Goal: Information Seeking & Learning: Find specific page/section

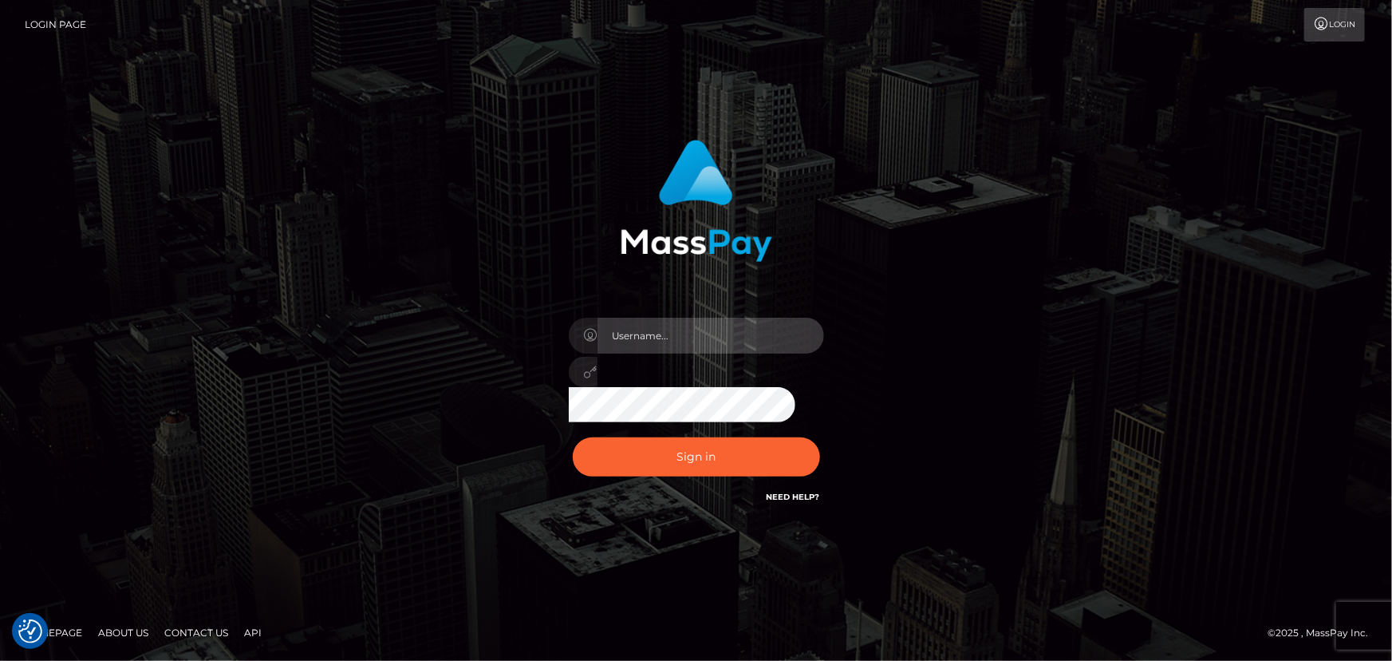
click at [731, 338] on input "text" at bounding box center [711, 336] width 227 height 36
type input "Raymundo.xcite"
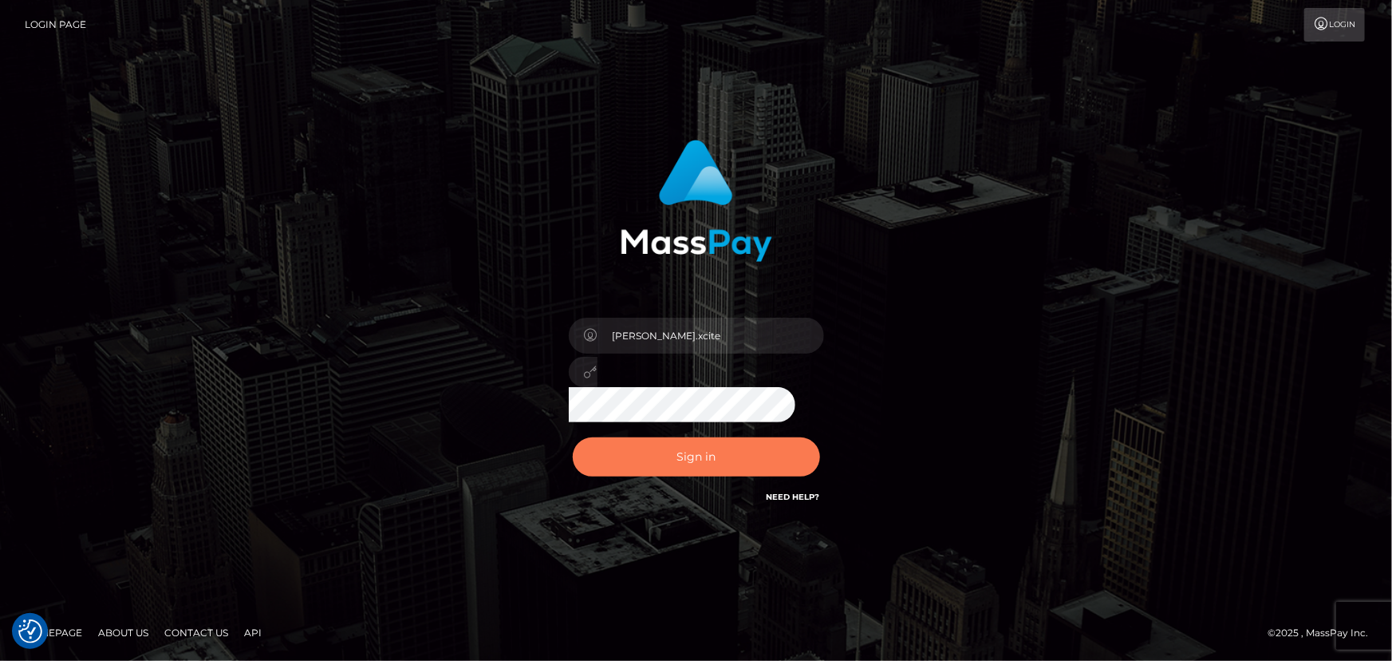
click at [717, 454] on button "Sign in" at bounding box center [696, 456] width 247 height 39
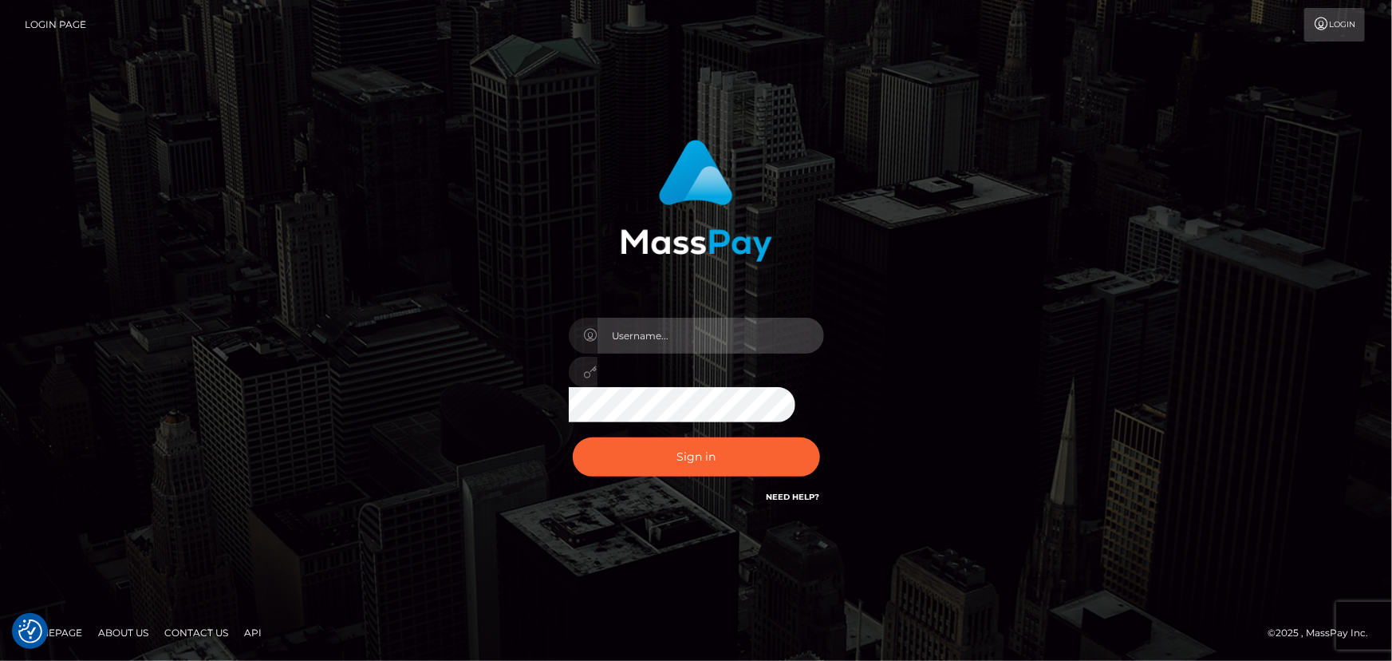
click at [677, 330] on input "text" at bounding box center [711, 336] width 227 height 36
type input "Raymundo.xcite"
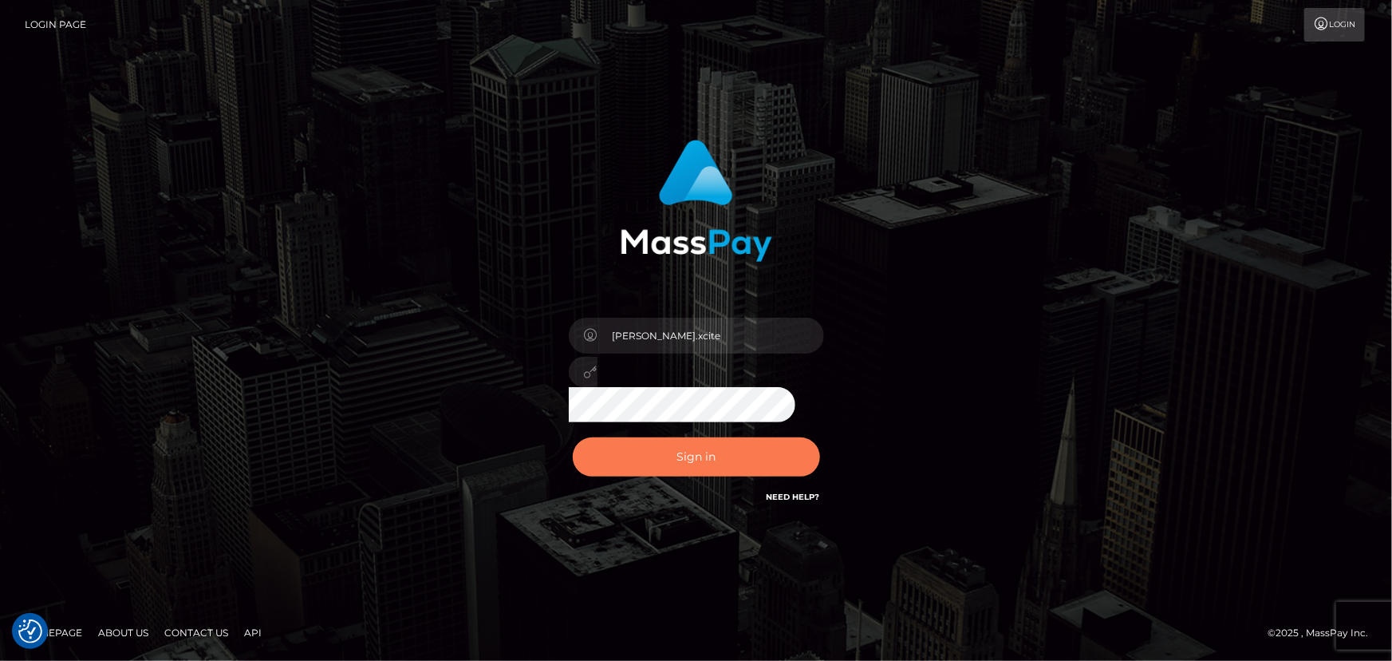
click at [719, 453] on button "Sign in" at bounding box center [696, 456] width 247 height 39
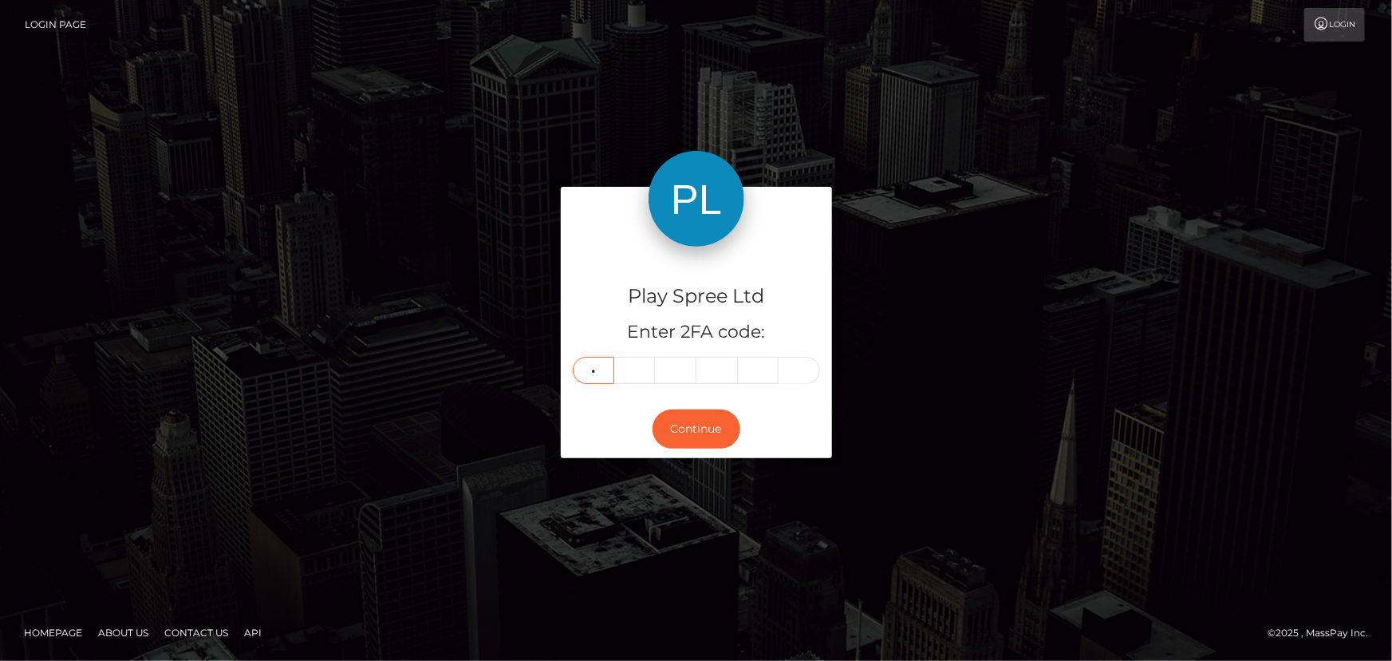
type input "4"
type input "1"
type input "0"
type input "1"
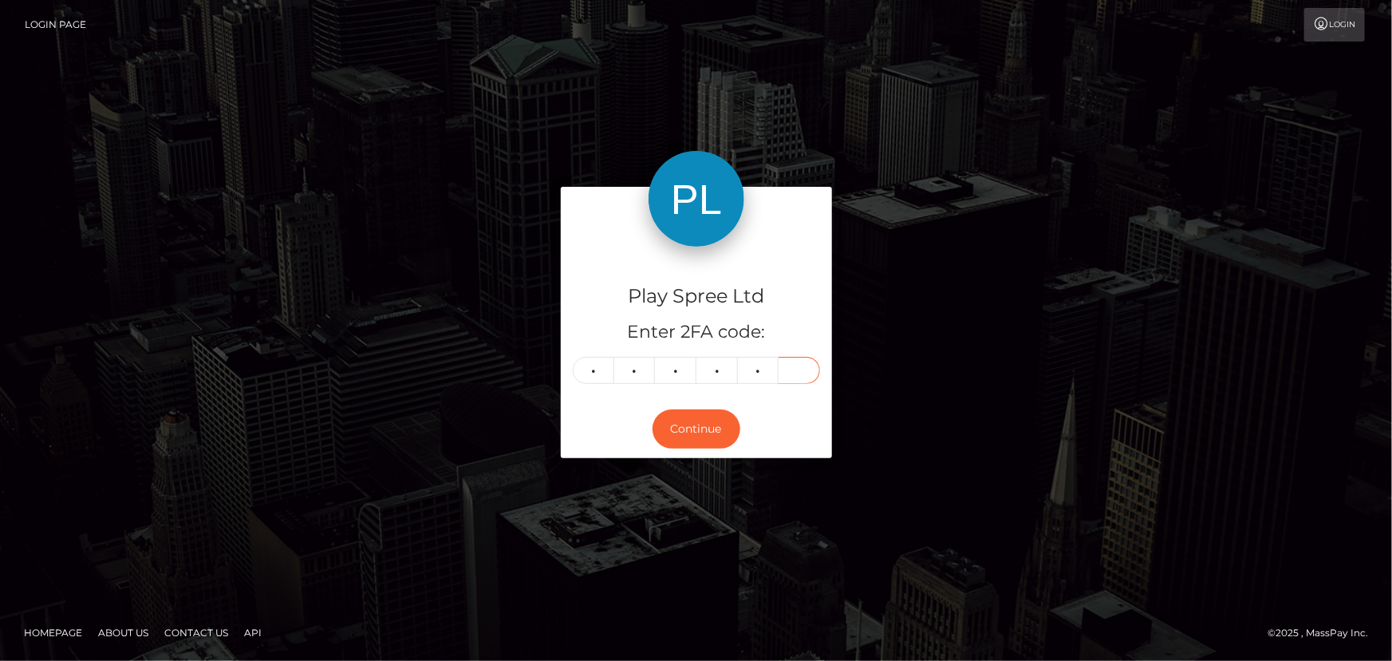
type input "7"
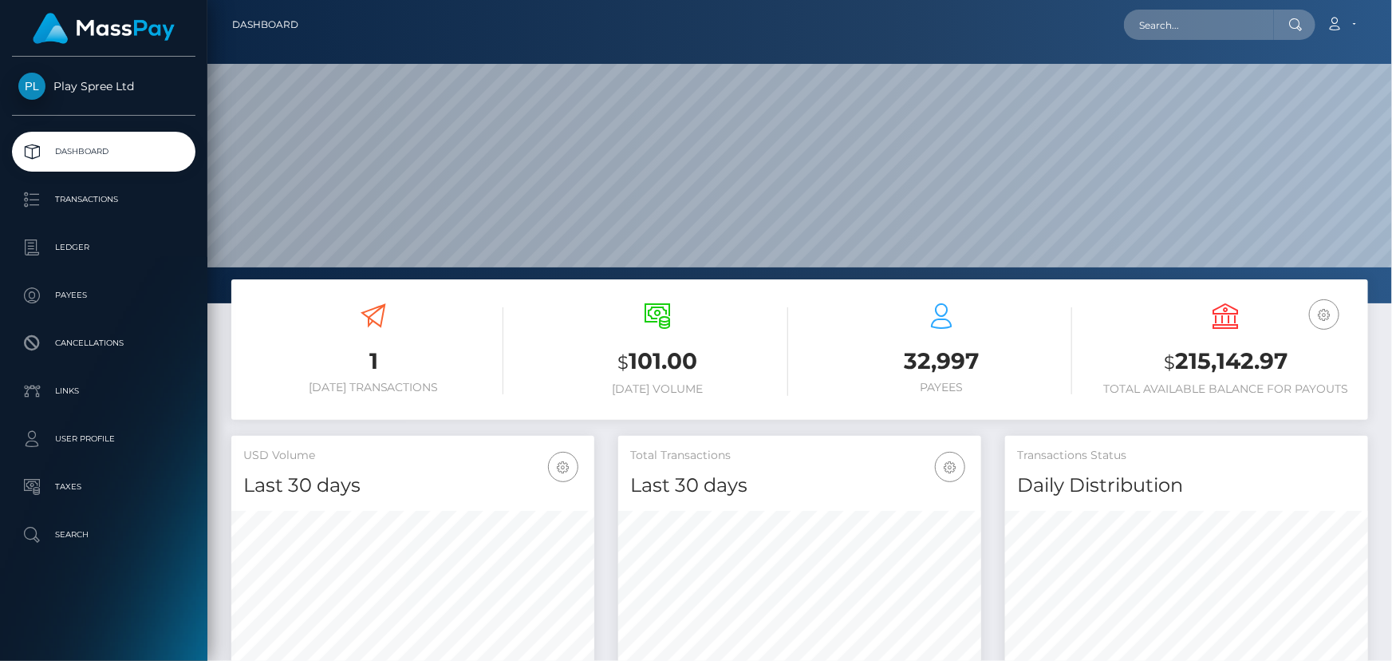
scroll to position [282, 362]
click at [1205, 29] on input "text" at bounding box center [1199, 25] width 150 height 30
paste input "1039767"
click at [1197, 26] on input "1039767" at bounding box center [1199, 25] width 150 height 30
click at [1195, 25] on input "1039767" at bounding box center [1199, 25] width 150 height 30
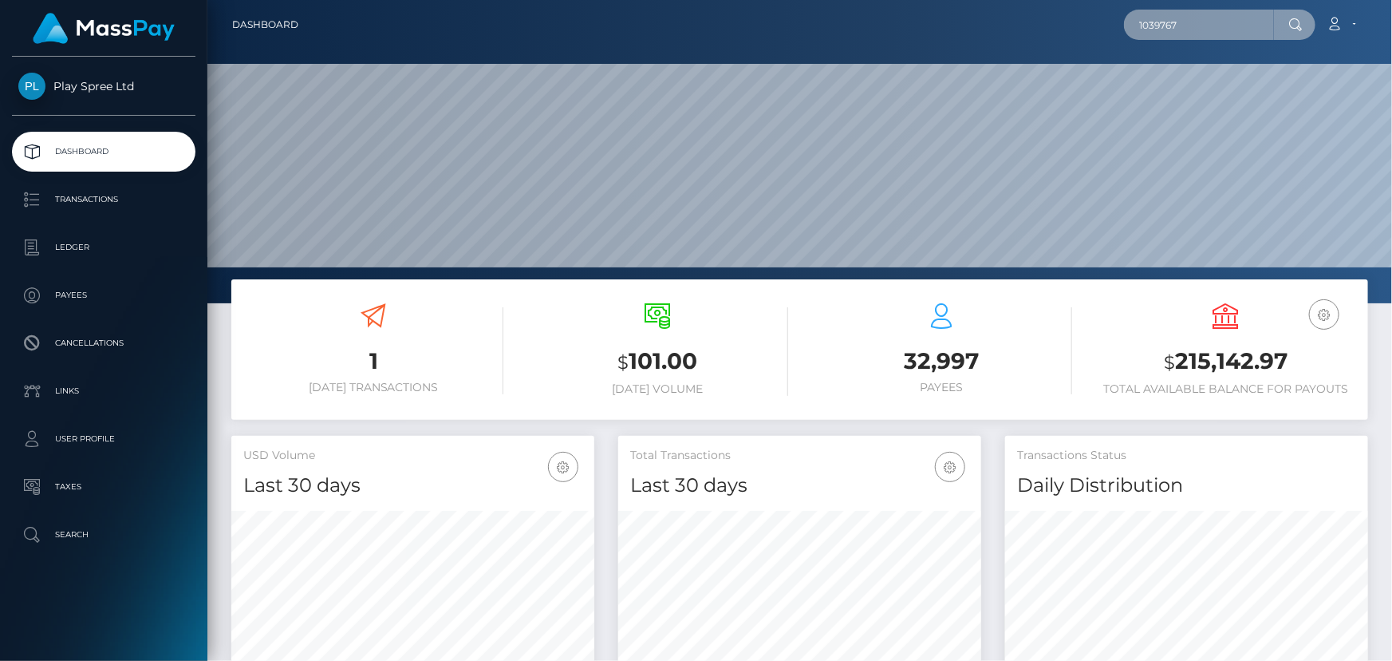
paste input "334403"
click at [1200, 25] on input "1039767334403" at bounding box center [1199, 25] width 150 height 30
paste input "text"
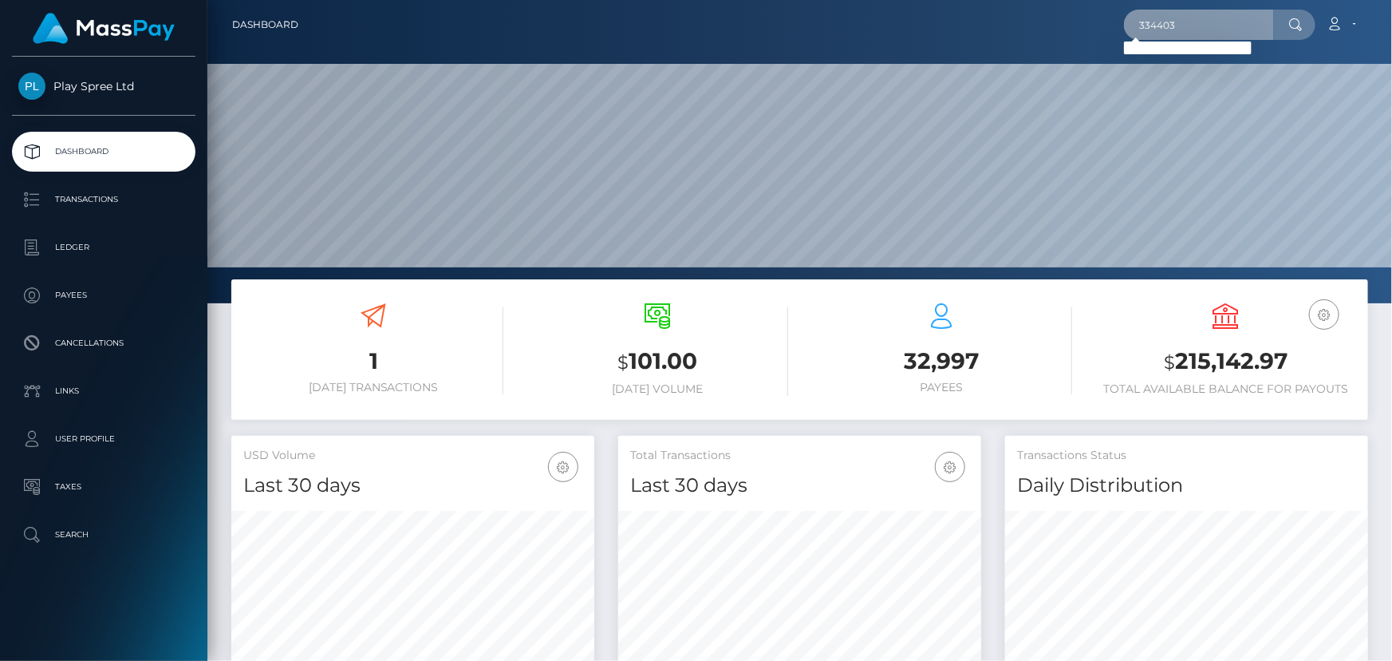
click at [1226, 29] on input "334403" at bounding box center [1199, 25] width 150 height 30
paste input "1330065"
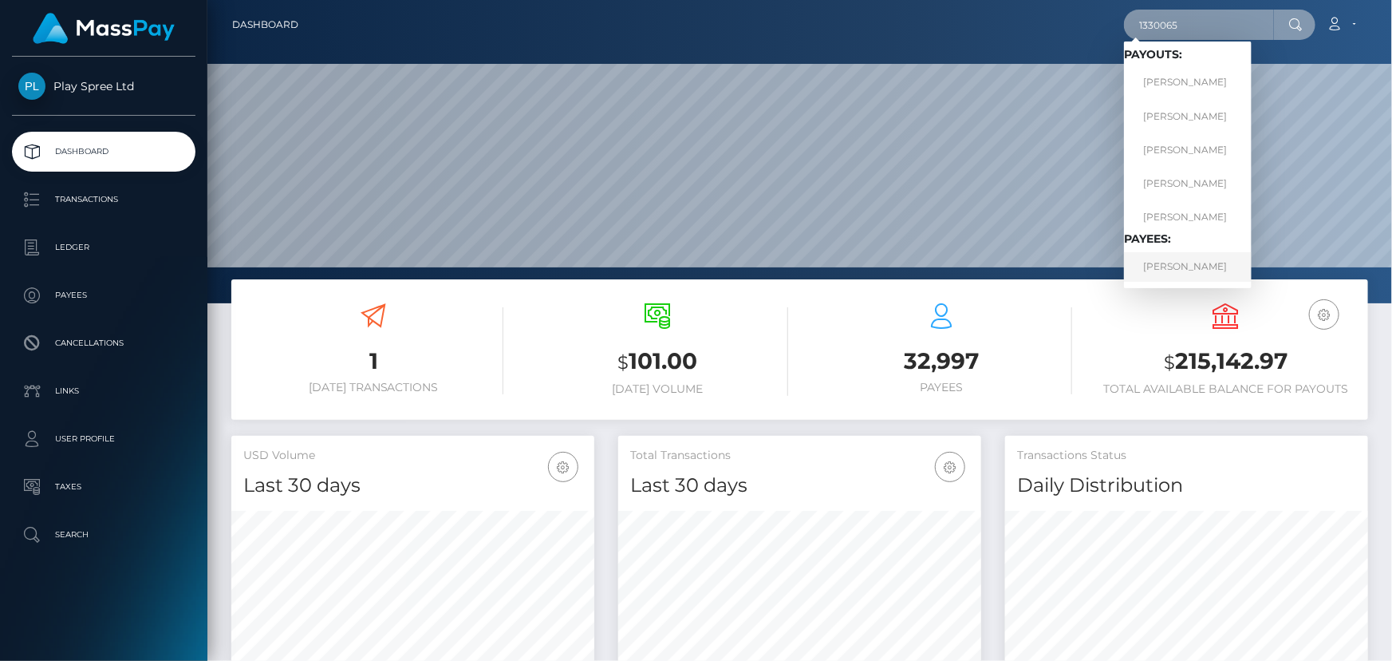
type input "1330065"
drag, startPoint x: 1223, startPoint y: 271, endPoint x: 1269, endPoint y: 340, distance: 82.8
click at [1223, 271] on link "SUSANA MENDOZA" at bounding box center [1188, 267] width 128 height 30
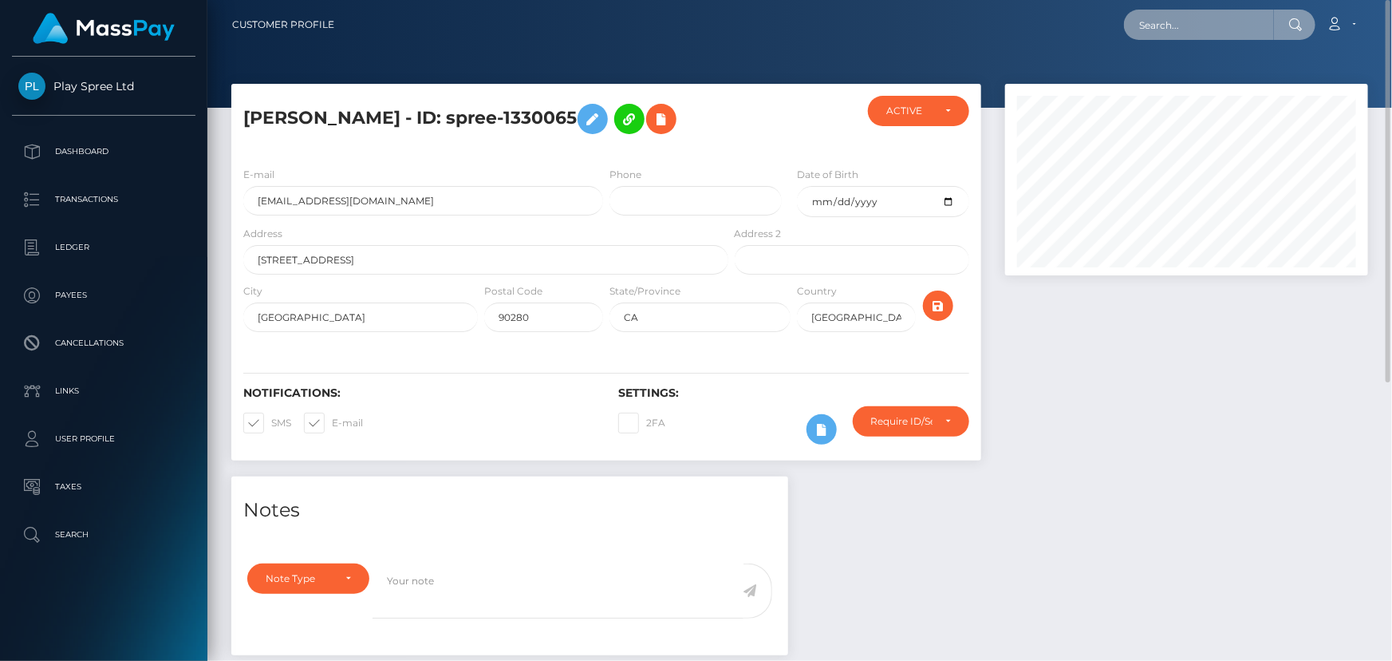
click at [1205, 27] on input "text" at bounding box center [1199, 25] width 150 height 30
paste input "334540"
click at [1295, 437] on div at bounding box center [1186, 280] width 387 height 393
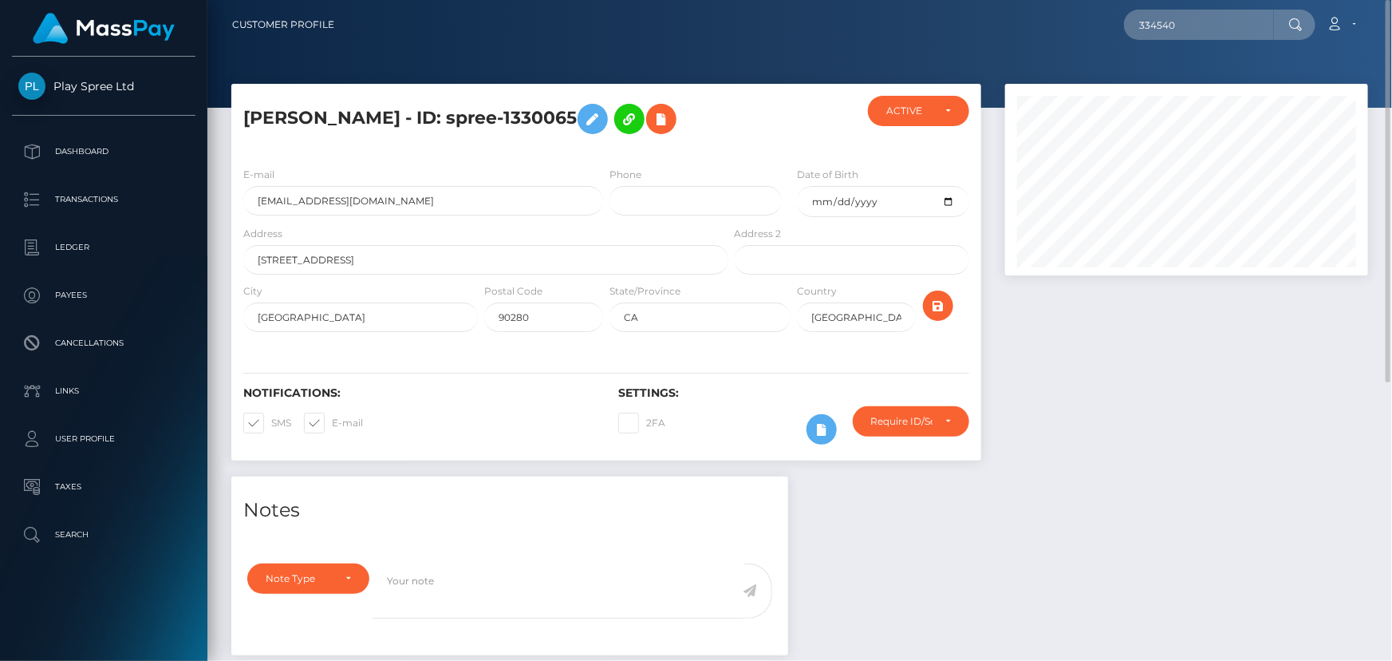
click at [1196, 33] on input "334540" at bounding box center [1199, 25] width 150 height 30
paste input "1039767"
drag, startPoint x: 1124, startPoint y: 504, endPoint x: 1118, endPoint y: 435, distance: 68.9
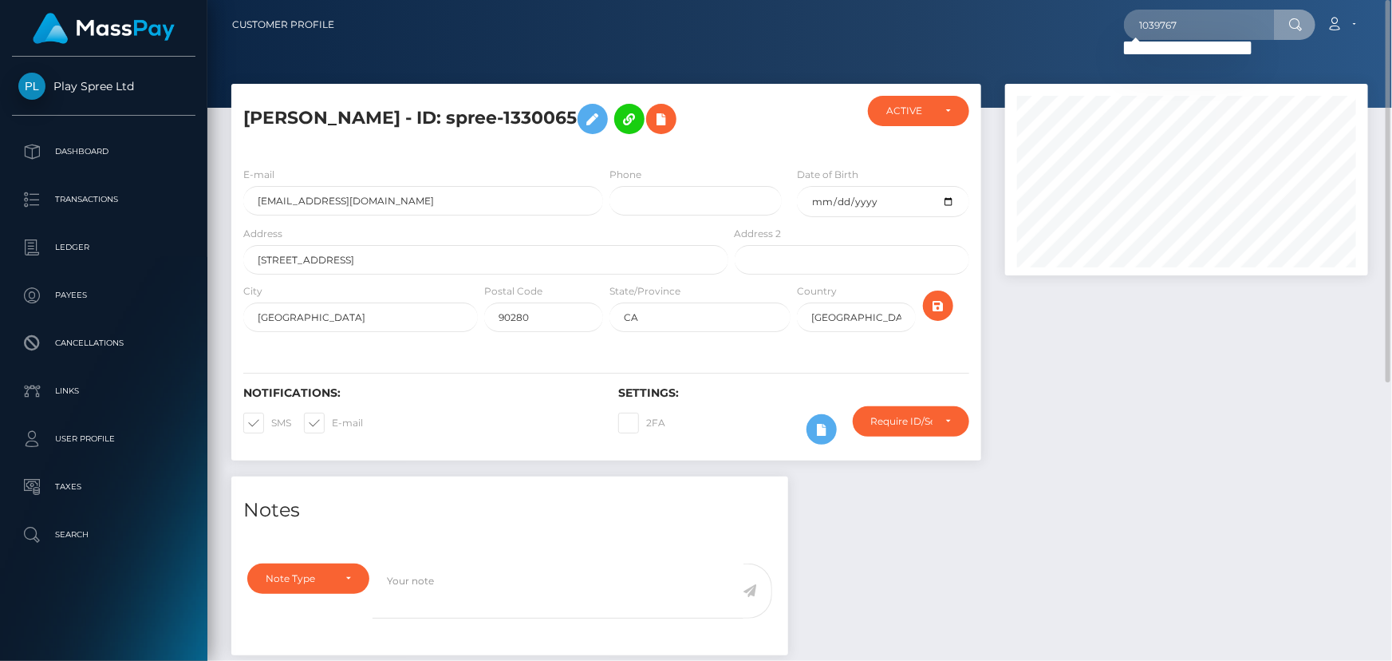
click at [1211, 30] on input "1039767" at bounding box center [1199, 25] width 150 height 30
paste input "ttownley1991@gmail.com"
click at [1126, 471] on div at bounding box center [1186, 280] width 387 height 393
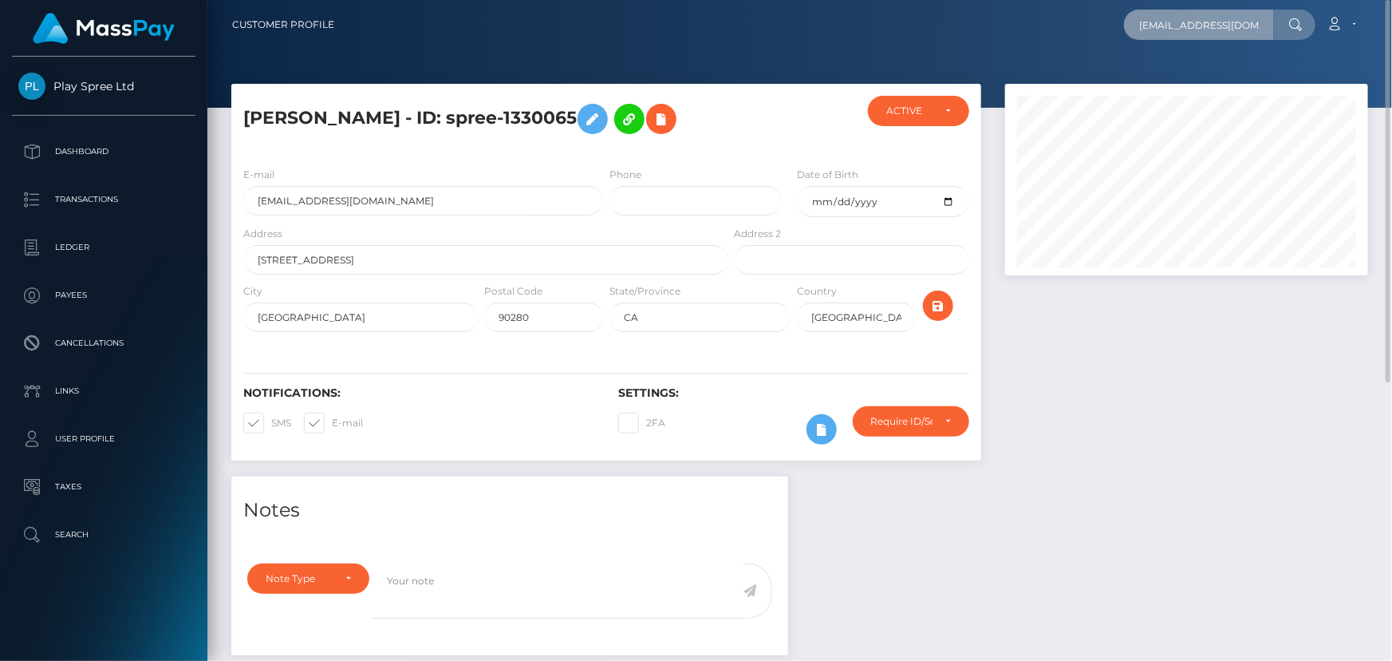
click at [1210, 38] on input "ttownley1991@gmail.com" at bounding box center [1199, 25] width 150 height 30
click at [1210, 34] on input "ttownley1991@gmail.com" at bounding box center [1199, 25] width 150 height 30
click at [1210, 35] on input "ttownley1991@gmail.com" at bounding box center [1199, 25] width 150 height 30
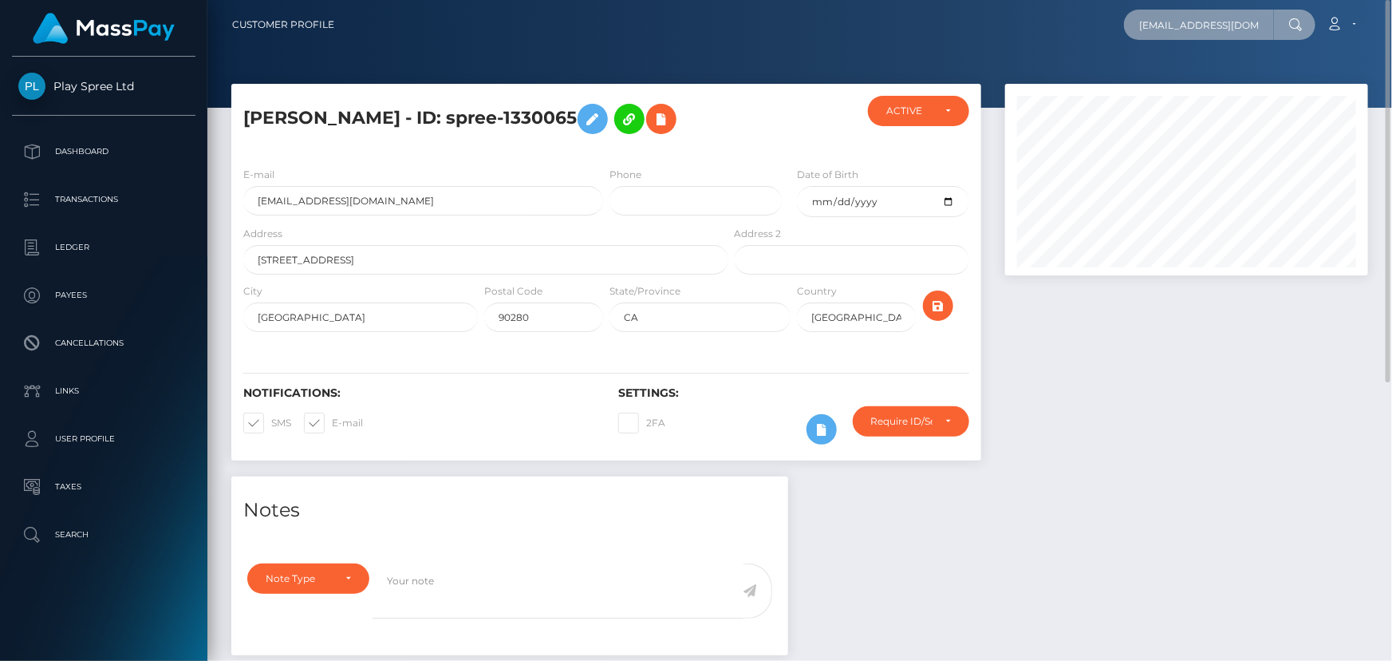
paste input "349179"
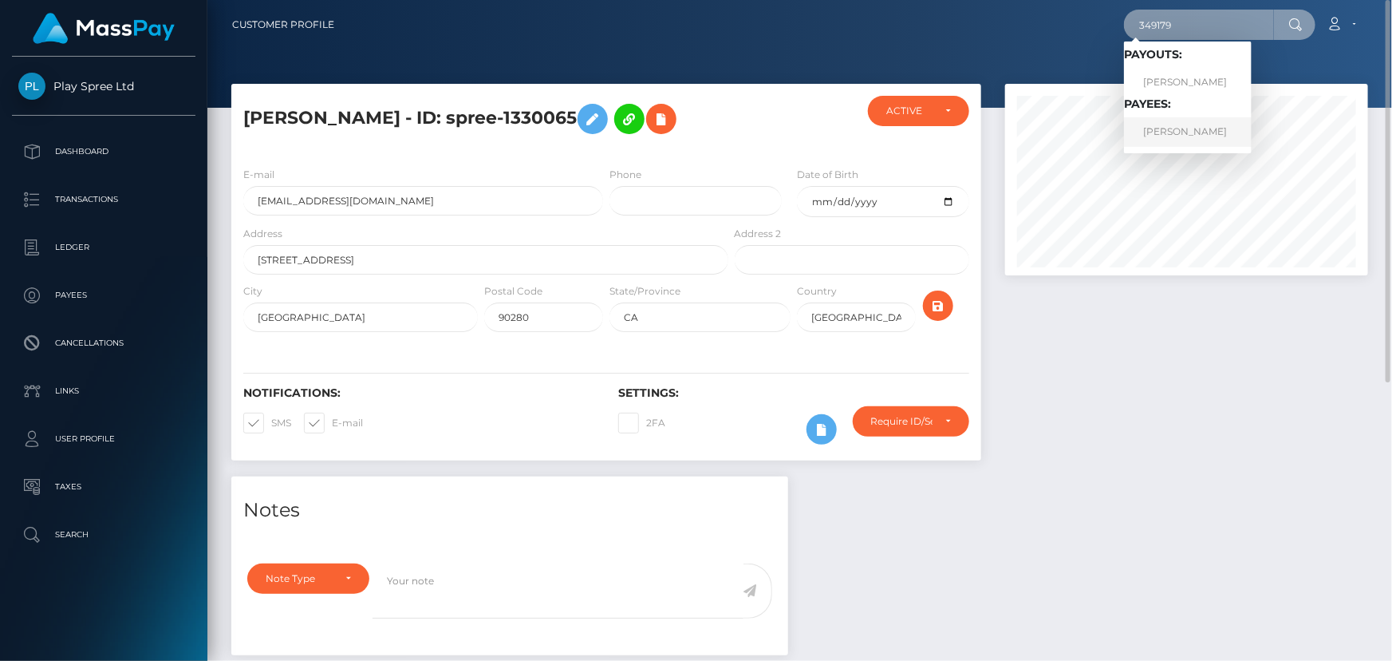
type input "349179"
click at [1225, 123] on link "DAMARIS PRIETO" at bounding box center [1188, 132] width 128 height 30
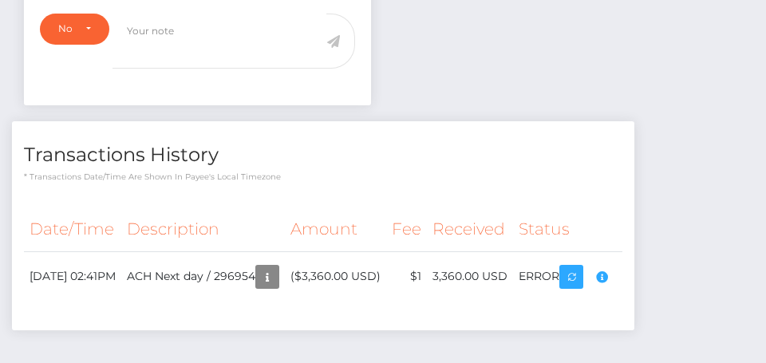
click at [632, 277] on div "Compliance review required. Please provide a recent bank statement using the se…" at bounding box center [571, 264] width 160 height 97
click at [635, 275] on div "Compliance review required. Please provide a recent bank statement using the se…" at bounding box center [571, 264] width 160 height 97
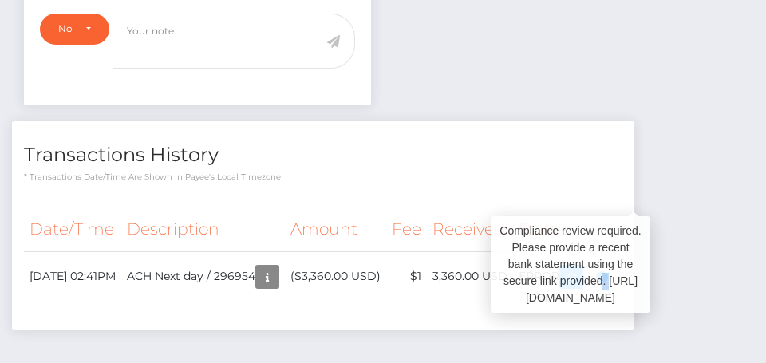
click at [635, 275] on div "Compliance review required. Please provide a recent bank statement using the se…" at bounding box center [571, 264] width 160 height 97
click at [634, 277] on div "Compliance review required. Please provide a recent bank statement using the se…" at bounding box center [571, 264] width 160 height 97
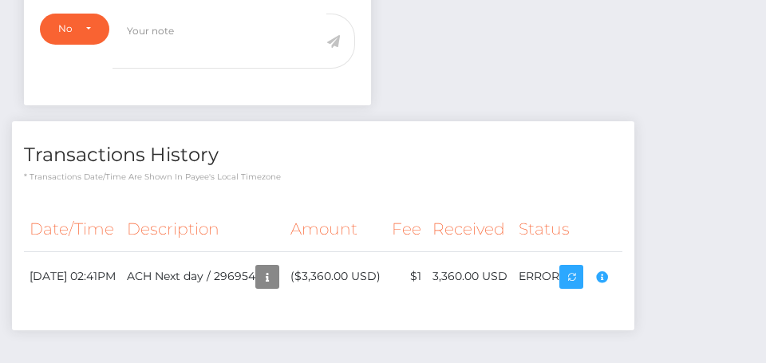
click at [632, 282] on div "Compliance review required. Please provide a recent bank statement using the se…" at bounding box center [571, 264] width 160 height 97
click at [635, 277] on div "Compliance review required. Please provide a recent bank statement using the se…" at bounding box center [571, 264] width 160 height 97
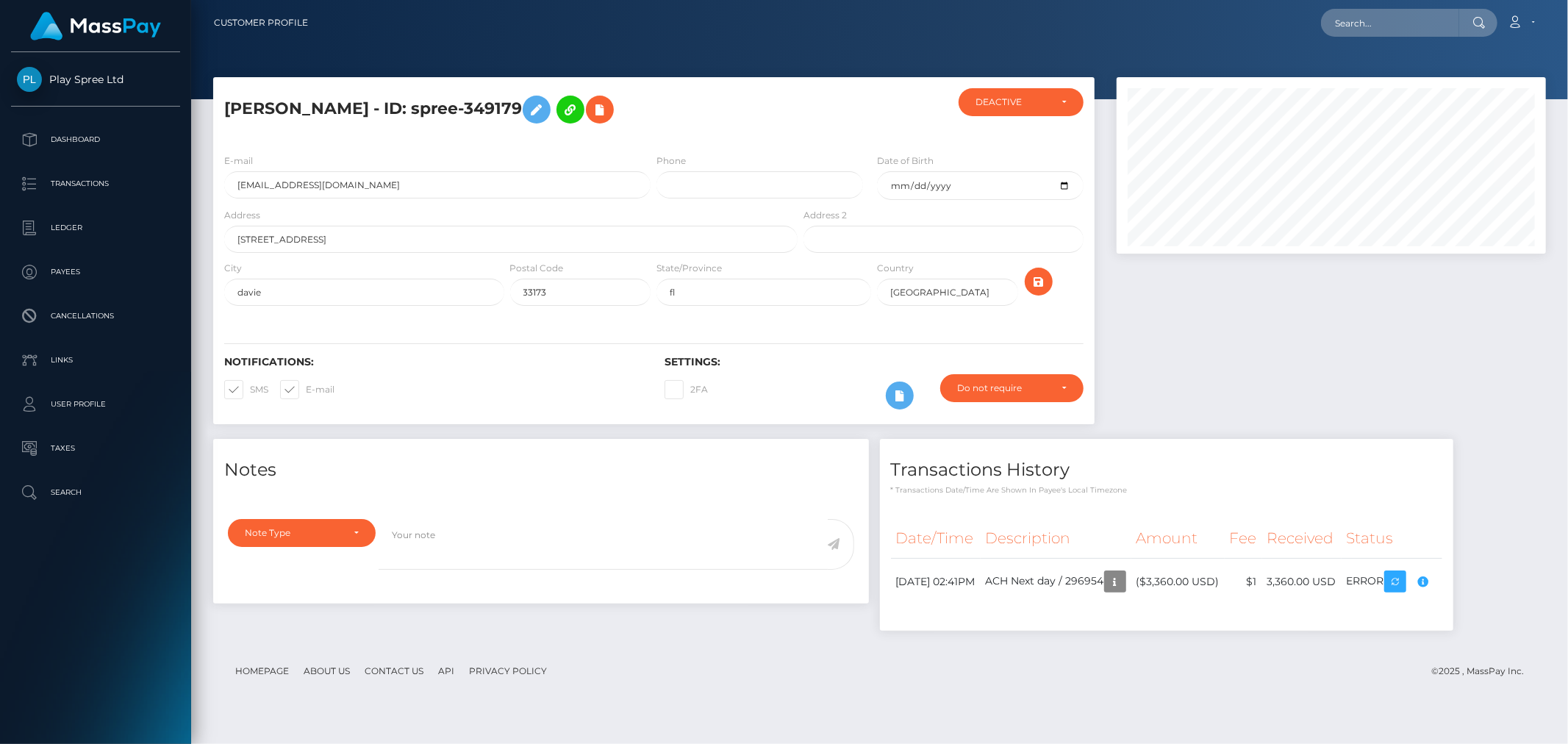
click at [1274, 336] on div at bounding box center [1331, 258] width 451 height 362
click at [1282, 24] on input "text" at bounding box center [1390, 23] width 138 height 28
paste input "334948"
type input "334948"
click at [1282, 343] on div at bounding box center [1331, 258] width 451 height 362
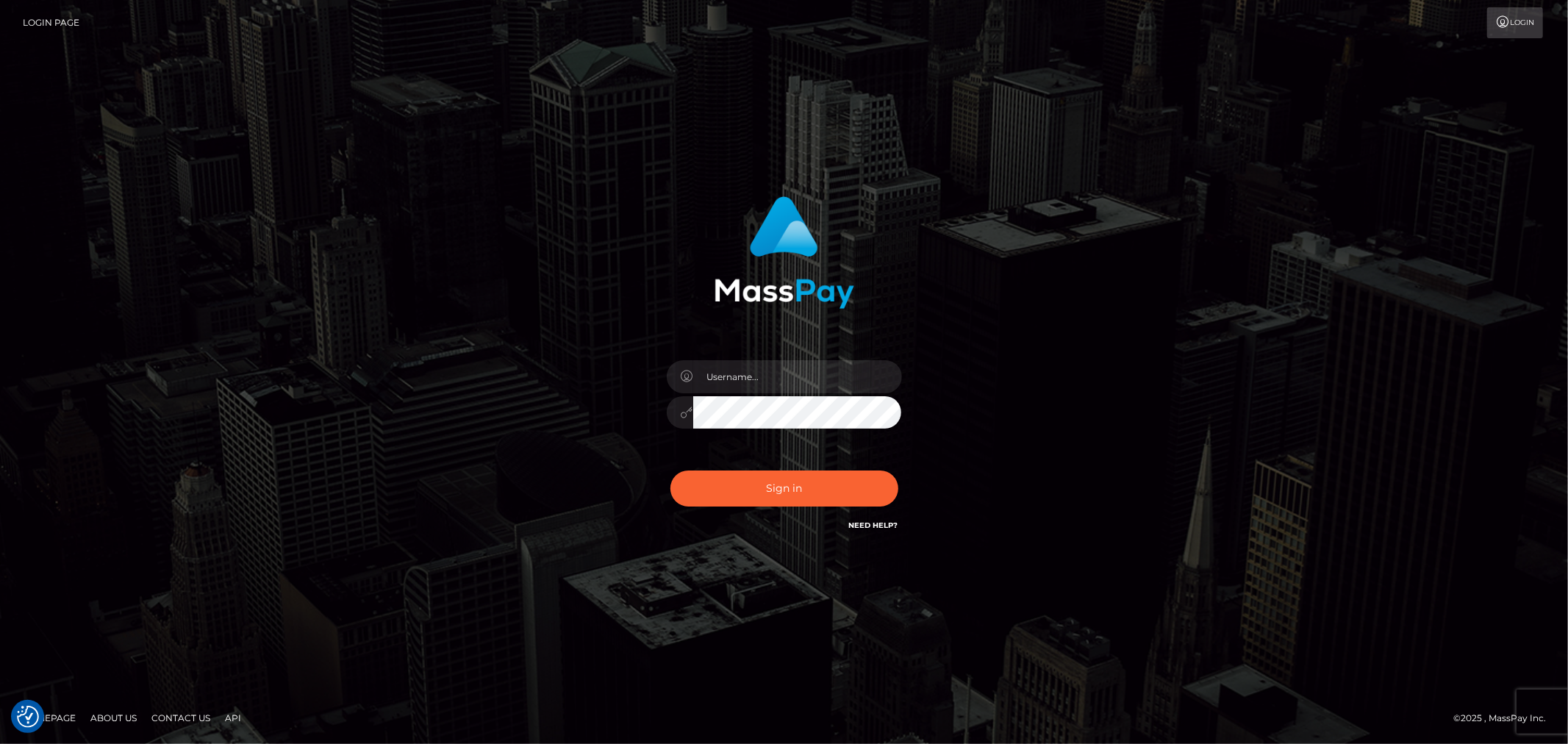
click at [297, 321] on div "Sign in" at bounding box center [784, 372] width 1568 height 595
